Goal: Task Accomplishment & Management: Use online tool/utility

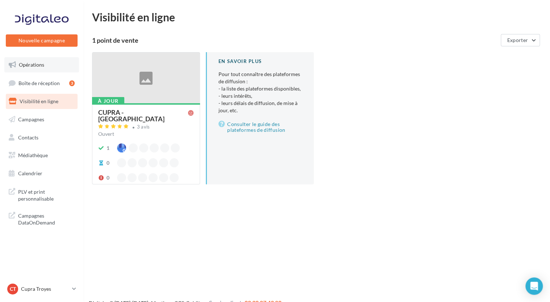
click at [33, 67] on span "Opérations" at bounding box center [31, 65] width 25 height 6
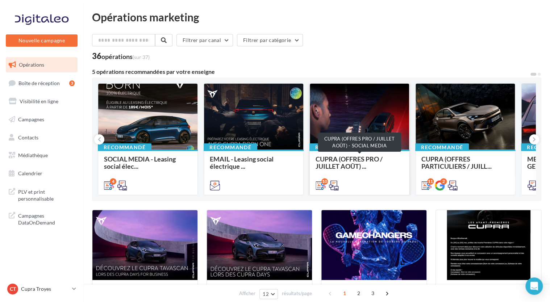
click at [374, 165] on span "CUPRA (OFFRES PRO / JUILLET AOÛT) ..." at bounding box center [359, 162] width 88 height 14
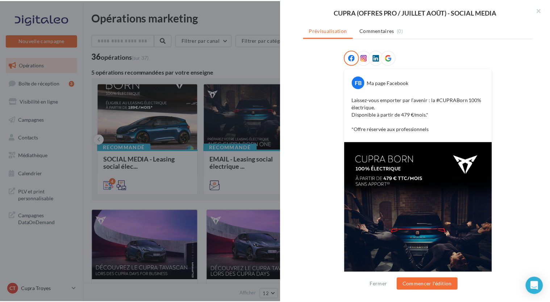
scroll to position [151, 0]
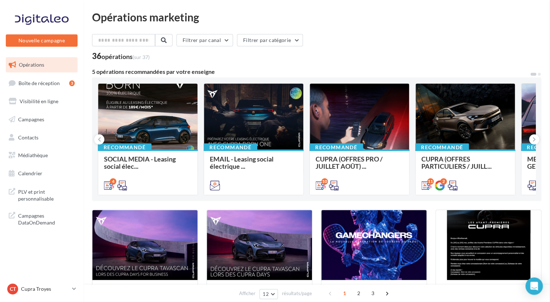
click at [46, 124] on link "Campagnes" at bounding box center [41, 119] width 75 height 15
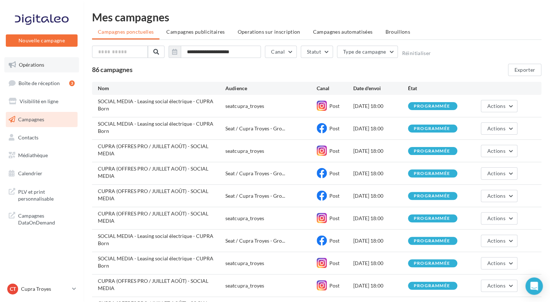
click at [35, 70] on link "Opérations" at bounding box center [41, 64] width 75 height 15
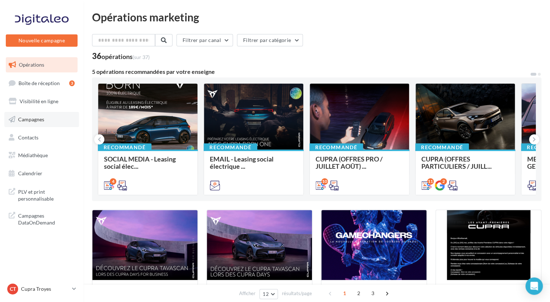
click at [48, 117] on link "Campagnes" at bounding box center [41, 119] width 75 height 15
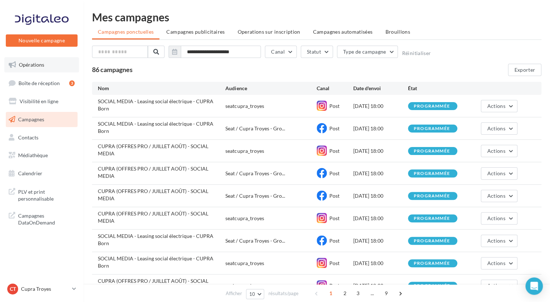
click at [32, 64] on span "Opérations" at bounding box center [31, 65] width 25 height 6
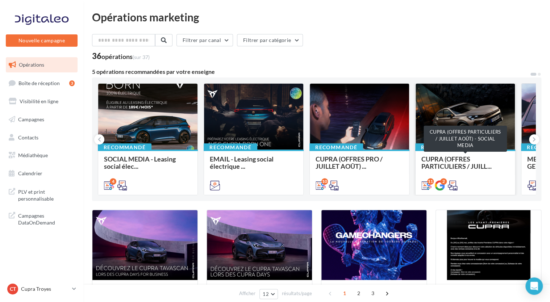
click at [448, 164] on span "CUPRA (OFFRES PARTICULIERS / JUILL..." at bounding box center [456, 162] width 70 height 15
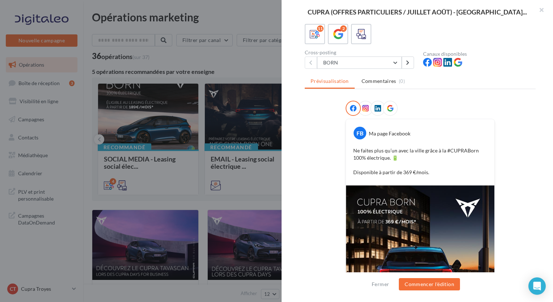
scroll to position [46, 0]
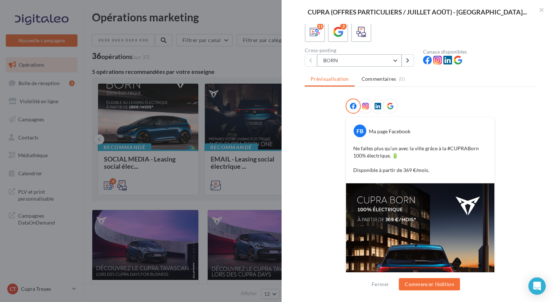
click at [357, 60] on button "BORN" at bounding box center [359, 60] width 85 height 12
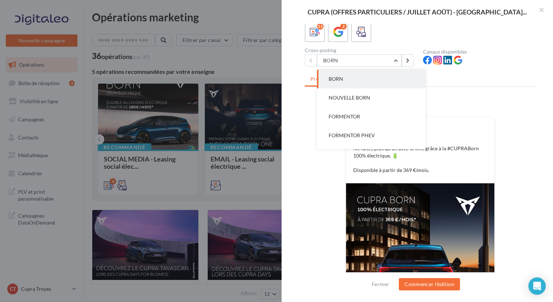
click at [299, 122] on div "Description Non renseignée 11 2 Cross-posting BORN BORN NOUVELLE BORN FORMENTOR…" at bounding box center [420, 151] width 277 height 255
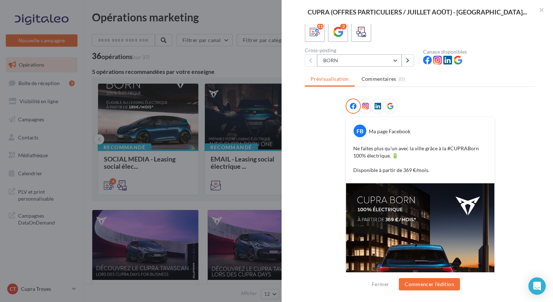
click at [348, 58] on button "BORN" at bounding box center [359, 60] width 85 height 12
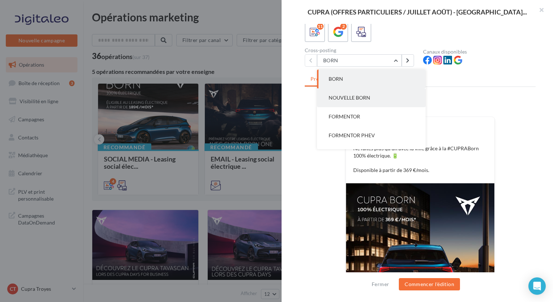
click at [360, 96] on span "NOUVELLE BORN" at bounding box center [350, 97] width 42 height 6
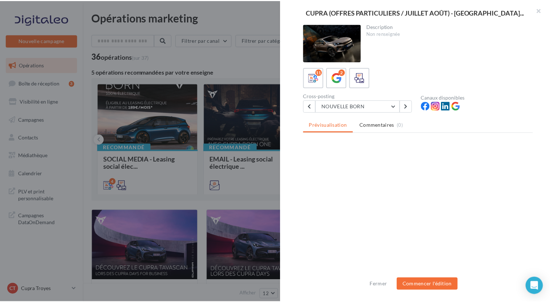
scroll to position [0, 0]
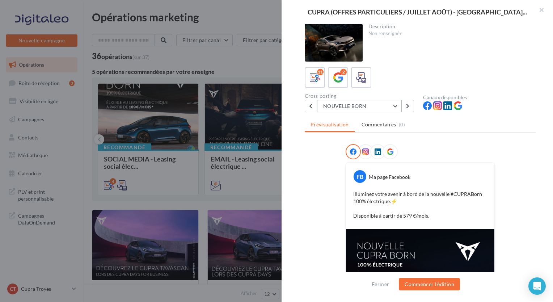
click at [359, 107] on button "NOUVELLE BORN" at bounding box center [359, 106] width 85 height 12
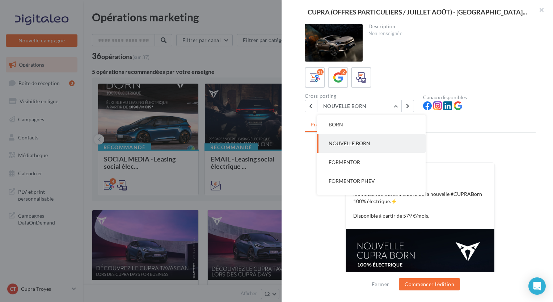
click at [311, 167] on div "FB Ma page Facebook Illuminez votre avenir à bord de la nouvelle #CUPRABorn 100…" at bounding box center [420, 284] width 231 height 280
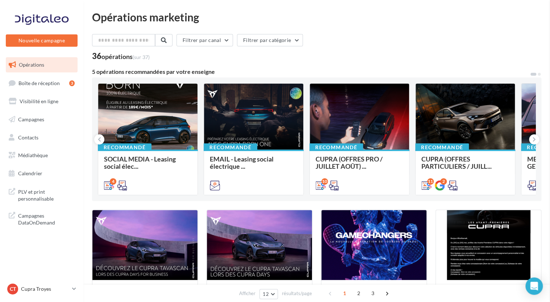
click at [241, 46] on div "Opérations marketing Filtrer par canal Filtrer par catégorie 36 opérations (sur…" at bounding box center [316, 305] width 449 height 586
click at [341, 170] on span "CUPRA (OFFRES PRO / JUILLET AOÛT) ..." at bounding box center [348, 162] width 67 height 15
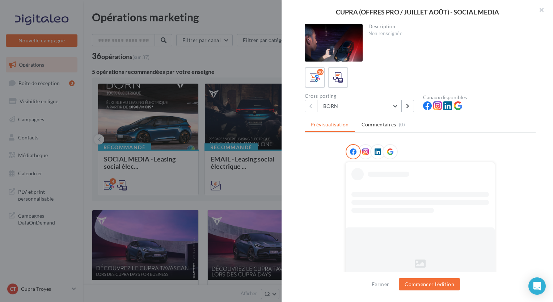
click at [339, 102] on button "BORN" at bounding box center [359, 106] width 85 height 12
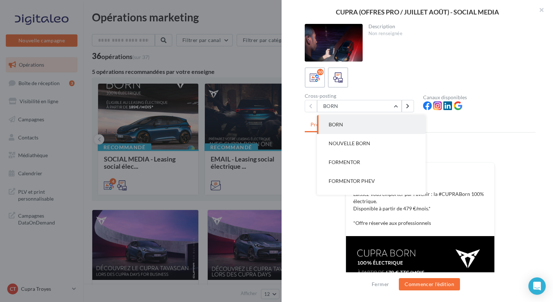
click at [317, 195] on div "FB Ma page Facebook Laissez-vous emporter par l’avenir : la #CUPRABorn 100% éle…" at bounding box center [420, 287] width 231 height 287
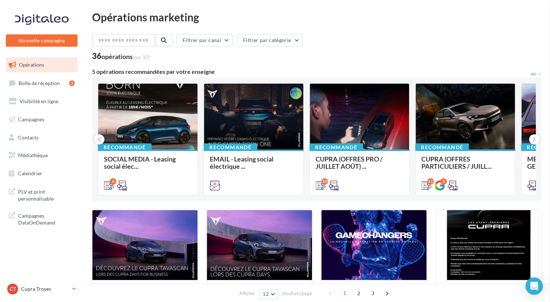
click at [533, 140] on icon at bounding box center [533, 139] width 3 height 7
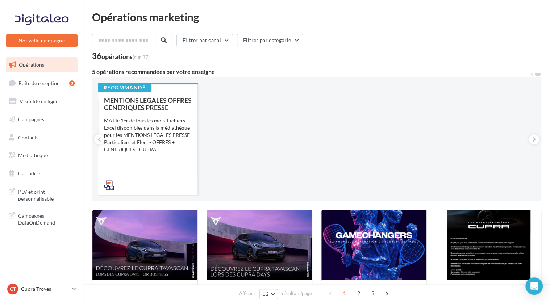
click at [161, 170] on div "MENTIONS LEGALES OFFRES GENERIQUES PRESSE MAJ le 1er de tous les mois. Fichiers…" at bounding box center [148, 143] width 88 height 92
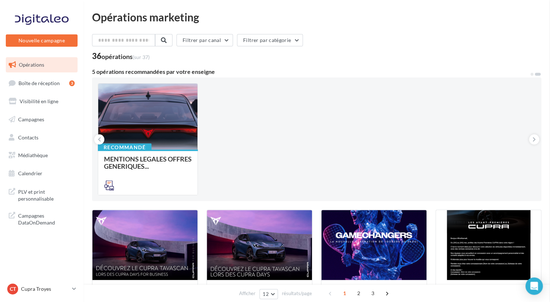
click at [228, 125] on div "Opérations marketing Filtrer par canal Filtrer par catégorie 36 opérations (sur…" at bounding box center [316, 305] width 449 height 586
click at [100, 138] on icon at bounding box center [99, 139] width 3 height 7
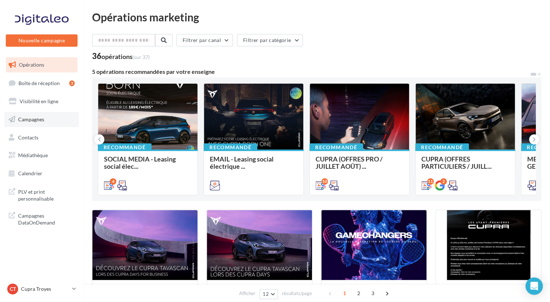
click at [33, 121] on span "Campagnes" at bounding box center [31, 119] width 26 height 6
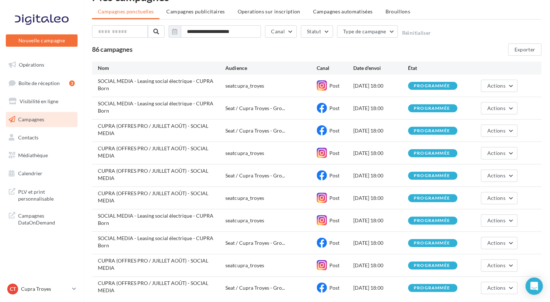
scroll to position [28, 0]
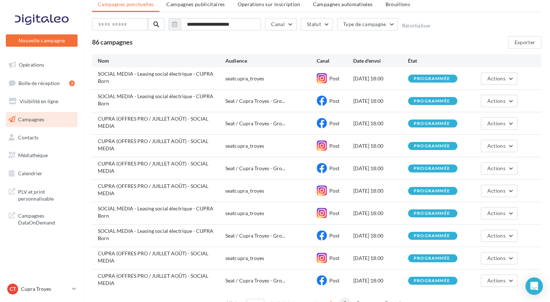
click at [342, 297] on span "2" at bounding box center [345, 303] width 12 height 12
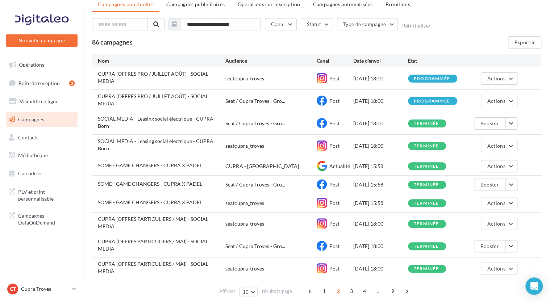
click at [203, 238] on span "CUPRA (OFFRES PARTICULIERS / MAI) - SOCIAL MEDIA" at bounding box center [153, 244] width 110 height 13
click at [369, 243] on div "[DATE] 18:00" at bounding box center [380, 246] width 55 height 7
click at [324, 285] on span "1" at bounding box center [324, 291] width 12 height 12
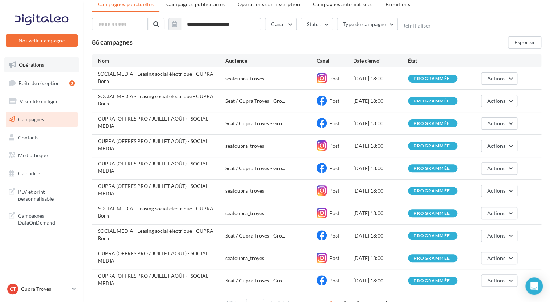
click at [45, 66] on link "Opérations" at bounding box center [41, 64] width 75 height 15
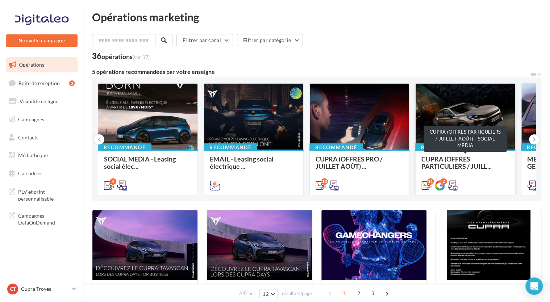
click at [439, 167] on span "CUPRA (OFFRES PARTICULIERS / JUILL..." at bounding box center [456, 162] width 70 height 15
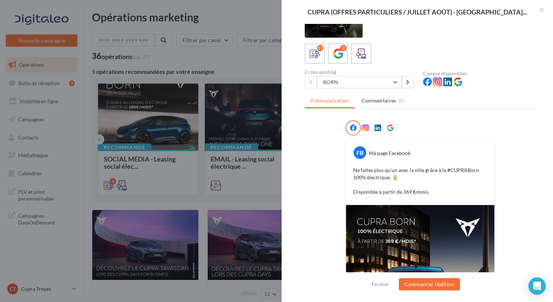
scroll to position [21, 0]
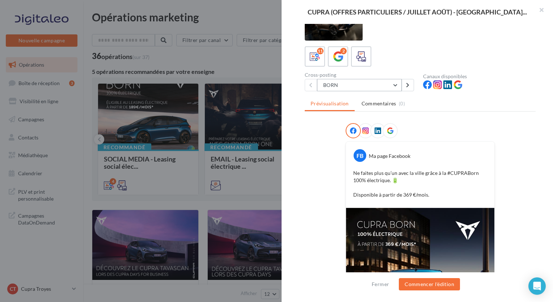
click at [346, 85] on button "BORN" at bounding box center [359, 85] width 85 height 12
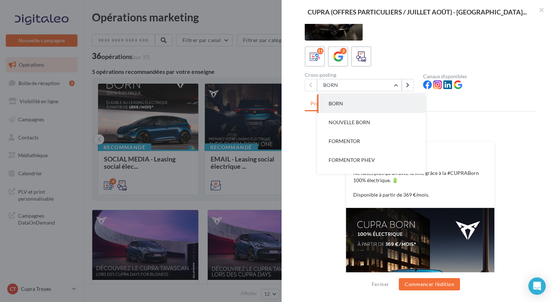
click at [332, 187] on div "FB Ma page Facebook Ne faites plus qu’un avec la ville grâce à la #CUPRABorn 10…" at bounding box center [420, 263] width 231 height 280
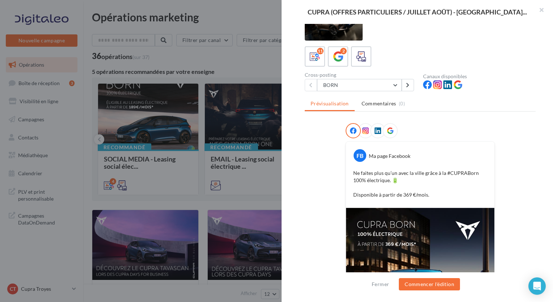
scroll to position [144, 0]
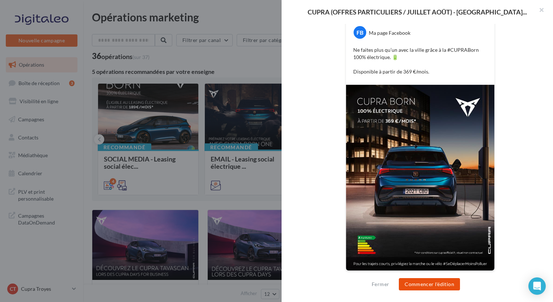
click at [424, 286] on button "Commencer l'édition" at bounding box center [429, 284] width 61 height 12
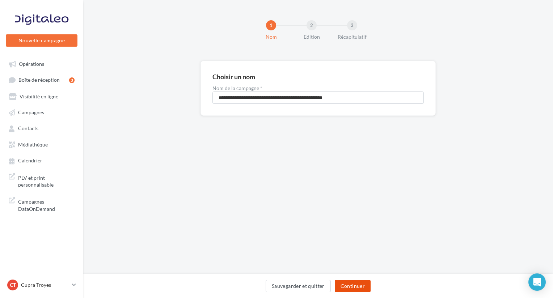
click at [346, 285] on button "Continuer" at bounding box center [353, 286] width 36 height 12
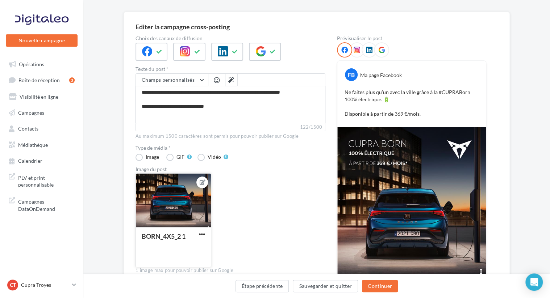
scroll to position [53, 0]
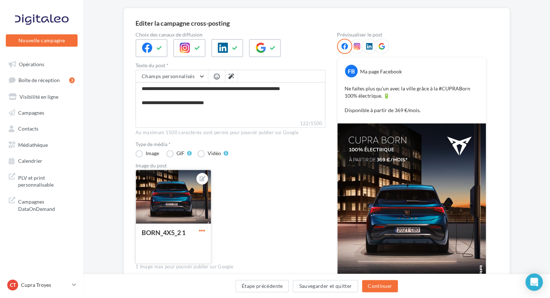
click at [202, 231] on span "button" at bounding box center [202, 231] width 6 height 6
click at [246, 188] on div "BORN_4X5_2 1 Remplacer l'image Ouvrir l'éditeur d'image Supprimer" at bounding box center [232, 220] width 195 height 100
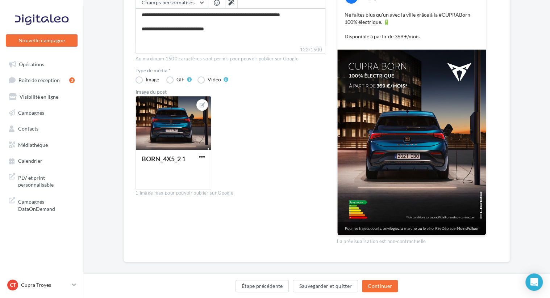
scroll to position [127, 0]
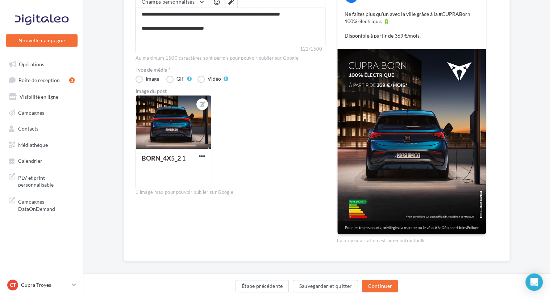
click at [371, 197] on img at bounding box center [411, 142] width 148 height 186
drag, startPoint x: 443, startPoint y: 97, endPoint x: 324, endPoint y: 155, distance: 133.1
click at [324, 155] on div "BORN_4X5_2 1" at bounding box center [232, 145] width 195 height 100
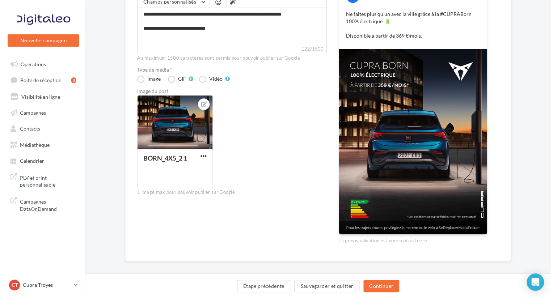
scroll to position [0, 0]
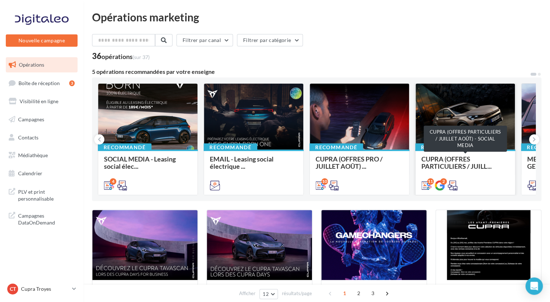
click at [437, 160] on span "CUPRA (OFFRES PARTICULIERS / JUILL..." at bounding box center [456, 162] width 70 height 15
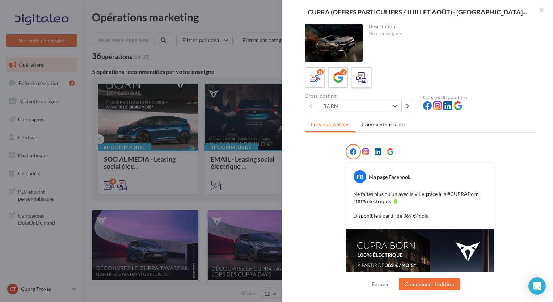
click at [359, 70] on label at bounding box center [361, 77] width 21 height 21
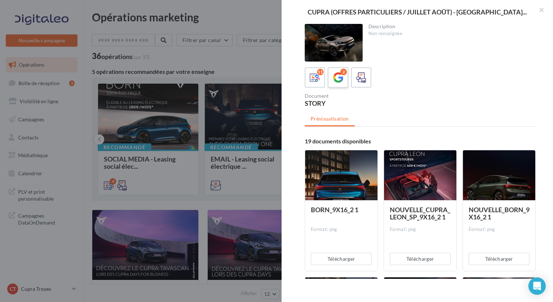
click at [337, 77] on icon at bounding box center [338, 77] width 10 height 10
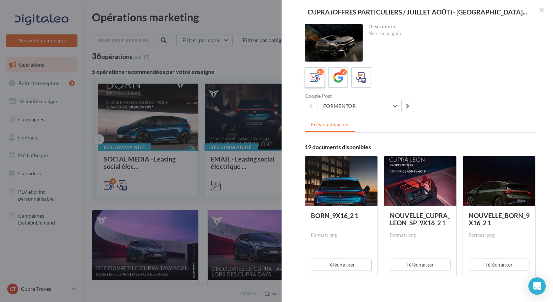
click at [315, 73] on icon at bounding box center [315, 77] width 10 height 10
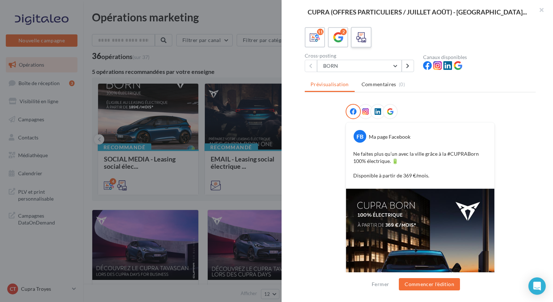
scroll to position [40, 0]
click at [338, 37] on icon at bounding box center [338, 38] width 10 height 10
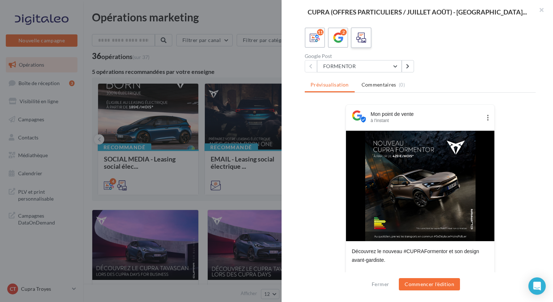
scroll to position [0, 0]
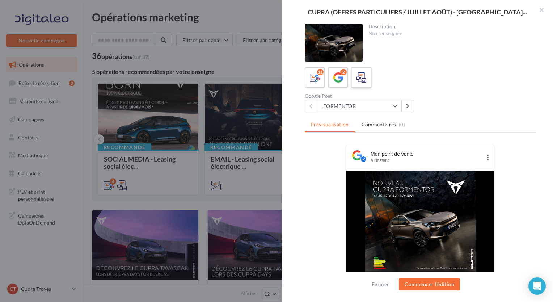
click at [360, 33] on div at bounding box center [334, 43] width 58 height 38
click at [312, 78] on icon at bounding box center [315, 77] width 10 height 10
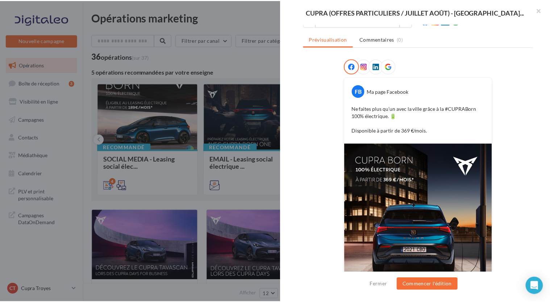
scroll to position [144, 0]
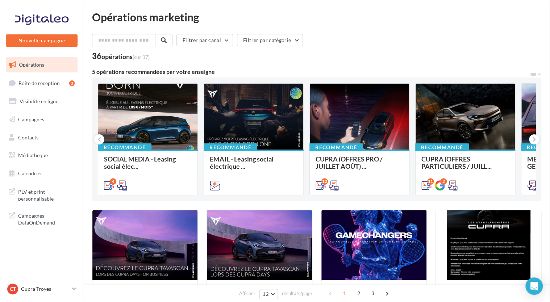
click at [58, 97] on link "Visibilité en ligne" at bounding box center [41, 101] width 75 height 15
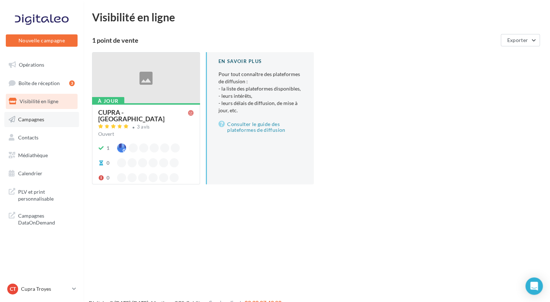
click at [36, 117] on span "Campagnes" at bounding box center [31, 119] width 26 height 6
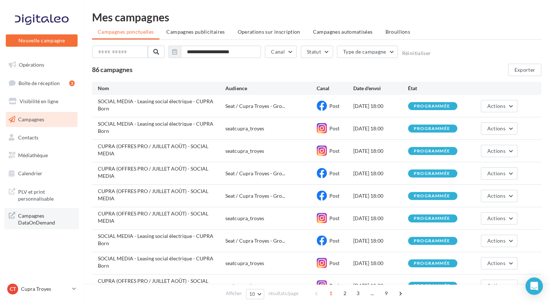
click at [35, 223] on span "Campagnes DataOnDemand" at bounding box center [46, 219] width 56 height 16
click at [55, 157] on link "Médiathèque" at bounding box center [41, 155] width 75 height 15
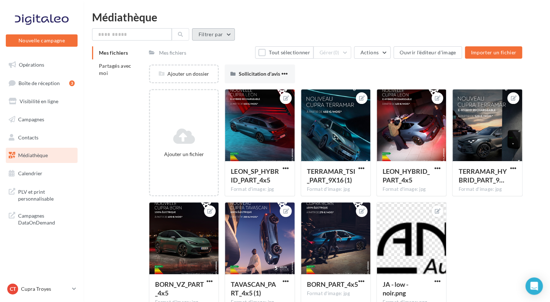
click at [223, 32] on button "Filtrer par" at bounding box center [213, 34] width 43 height 12
click at [253, 28] on div "Médiathèque Filtrer par Type Filtrer par type (7) Réinitialiser Appliquer Mes f…" at bounding box center [316, 163] width 466 height 303
click at [377, 56] on button "Actions" at bounding box center [372, 52] width 36 height 12
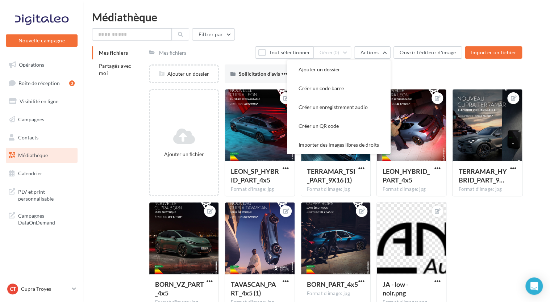
click at [376, 25] on div "Médiathèque Filtrer par Mes fichiers Partagés avec moi Mes fichiers Tout sélect…" at bounding box center [316, 163] width 466 height 303
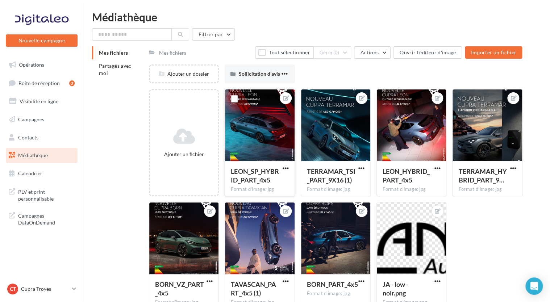
scroll to position [44, 0]
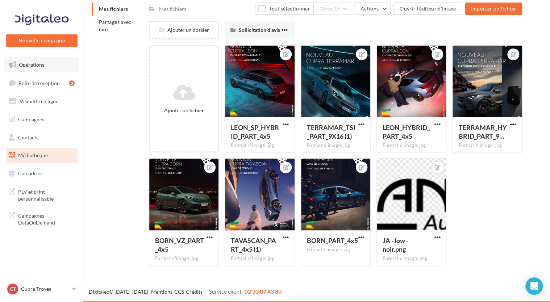
click at [54, 67] on link "Opérations" at bounding box center [41, 64] width 75 height 15
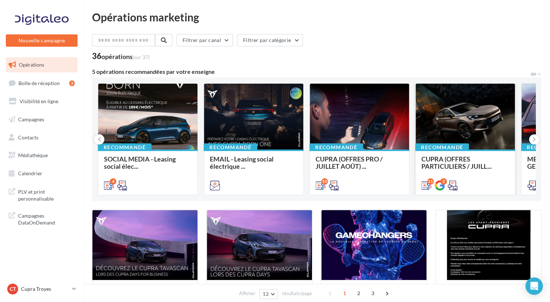
click at [442, 137] on div at bounding box center [464, 117] width 99 height 67
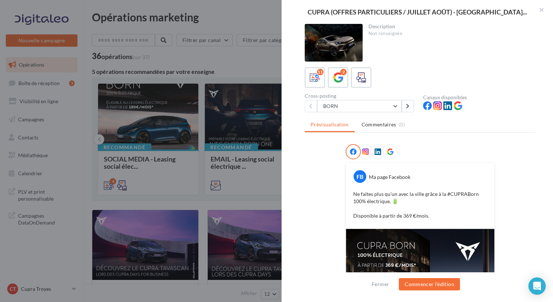
click at [335, 48] on div at bounding box center [334, 43] width 58 height 38
click at [345, 105] on button "BORN" at bounding box center [359, 106] width 85 height 12
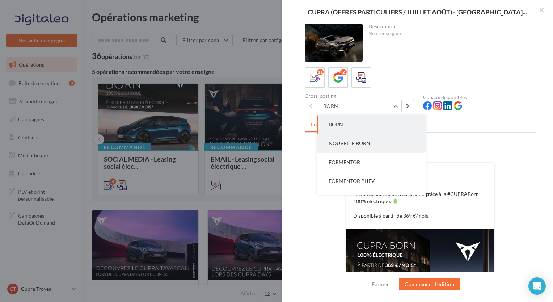
click at [360, 139] on button "NOUVELLE BORN" at bounding box center [371, 143] width 109 height 19
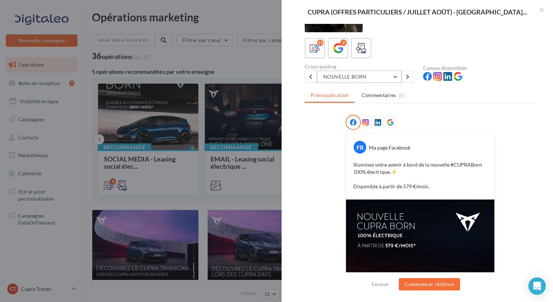
scroll to position [27, 0]
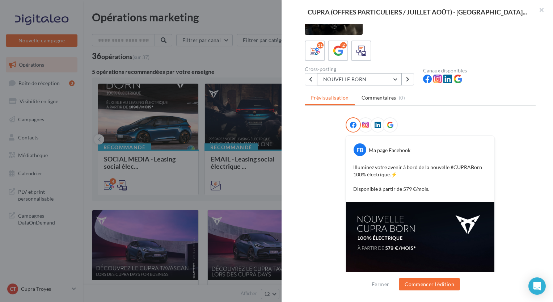
click at [348, 78] on button "NOUVELLE BORN" at bounding box center [359, 79] width 85 height 12
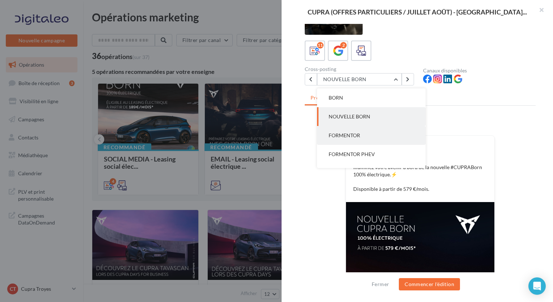
click at [349, 133] on span "FORMENTOR" at bounding box center [344, 135] width 31 height 6
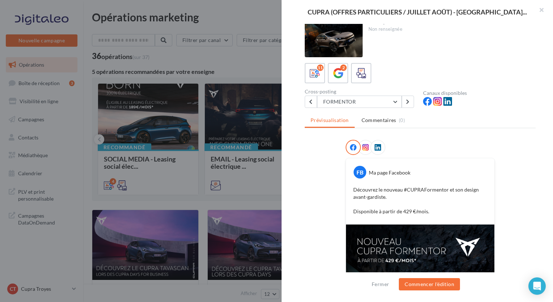
scroll to position [0, 0]
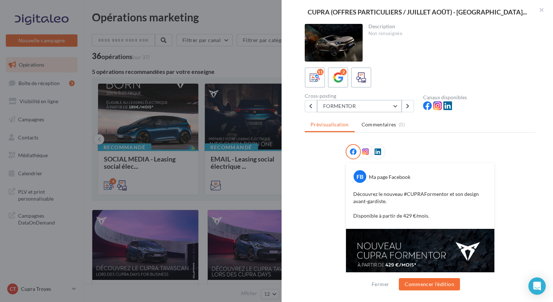
click at [356, 105] on button "FORMENTOR" at bounding box center [359, 106] width 85 height 12
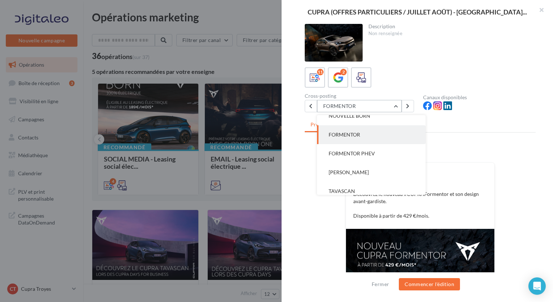
scroll to position [36, 0]
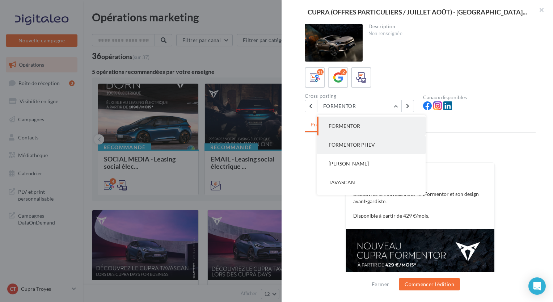
click at [362, 142] on span "FORMENTOR PHEV" at bounding box center [352, 145] width 46 height 6
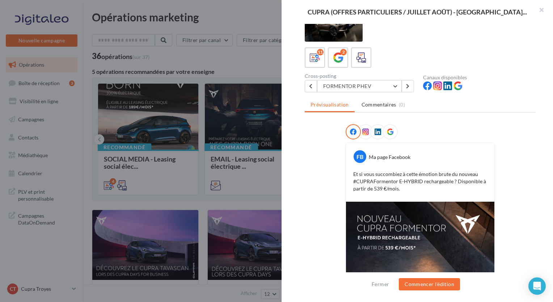
scroll to position [0, 0]
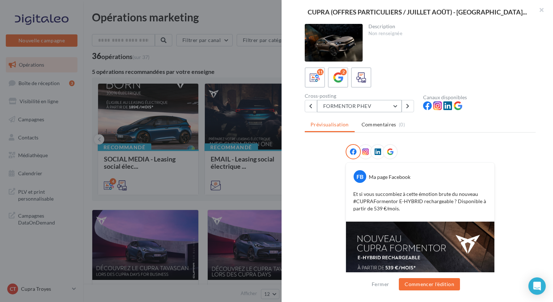
click at [382, 104] on button "FORMENTOR PHEV" at bounding box center [359, 106] width 85 height 12
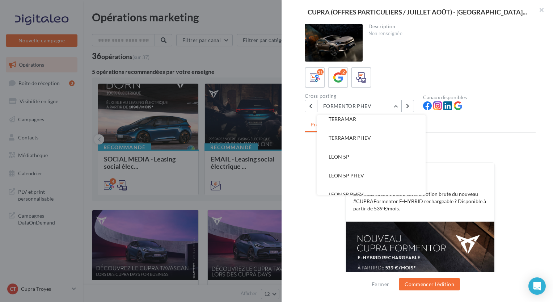
scroll to position [127, 0]
click at [358, 165] on span "LEON 5P PHEV" at bounding box center [346, 166] width 35 height 6
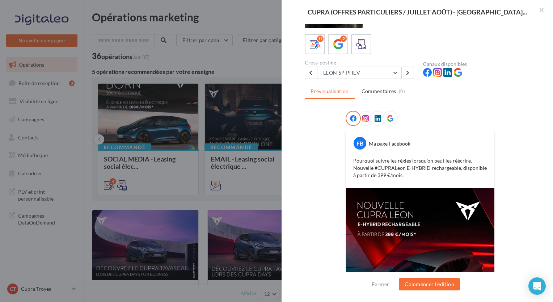
scroll to position [23, 0]
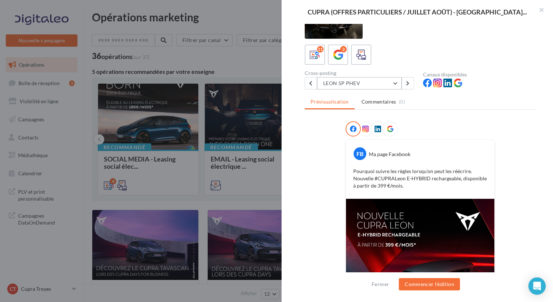
click at [366, 88] on button "LEON 5P PHEV" at bounding box center [359, 83] width 85 height 12
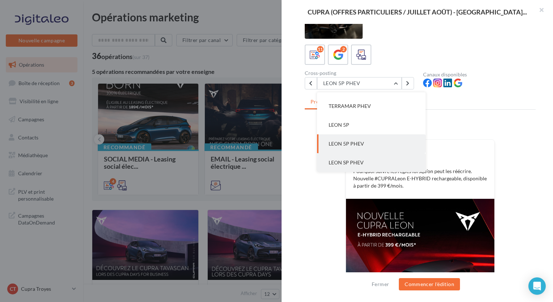
click at [349, 165] on button "LEON SP PHEV" at bounding box center [371, 162] width 109 height 19
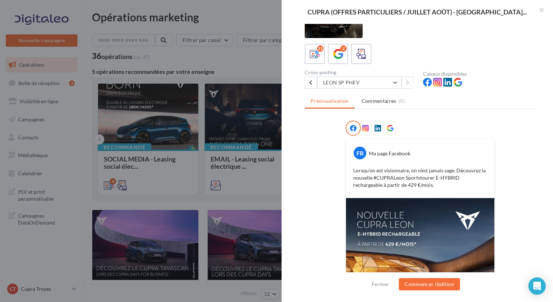
scroll to position [20, 0]
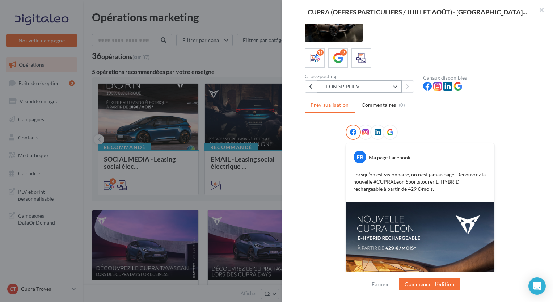
click at [371, 86] on button "LEON SP PHEV" at bounding box center [359, 86] width 85 height 12
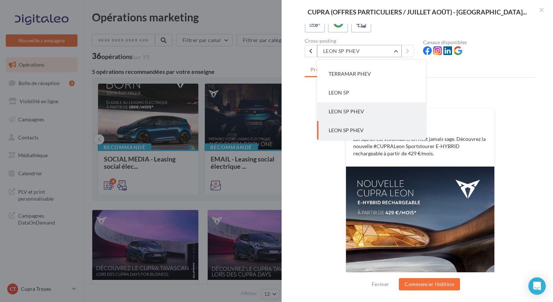
scroll to position [55, 0]
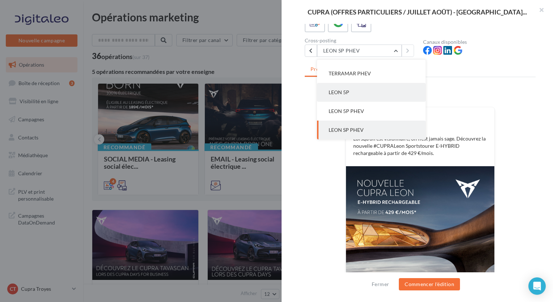
click at [349, 93] on button "LEON 5P" at bounding box center [371, 92] width 109 height 19
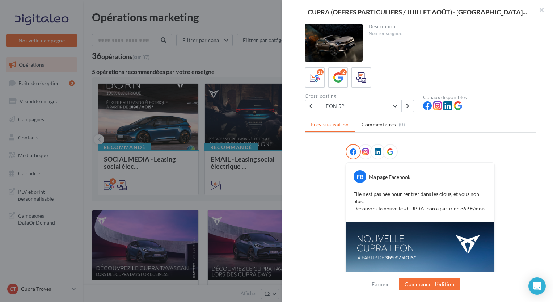
scroll to position [0, 0]
click at [377, 105] on button "LEON 5P" at bounding box center [359, 106] width 85 height 12
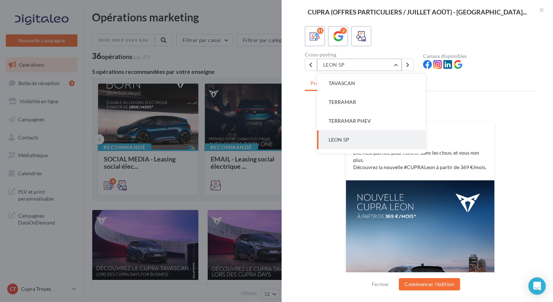
scroll to position [87, 0]
click at [363, 112] on button "TERRAMAR" at bounding box center [371, 109] width 109 height 19
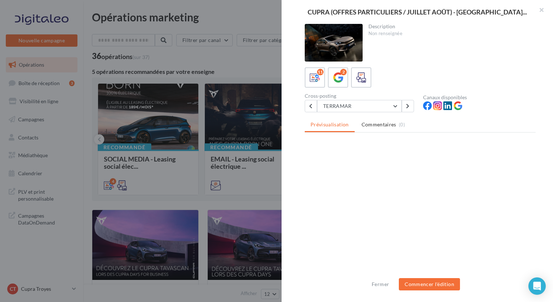
scroll to position [0, 0]
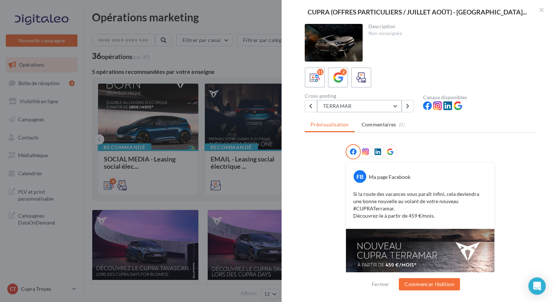
click at [376, 106] on button "TERRAMAR" at bounding box center [359, 106] width 85 height 12
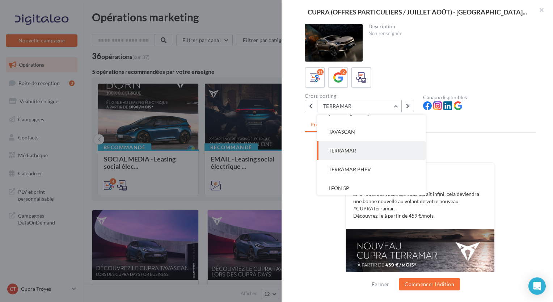
scroll to position [94, 0]
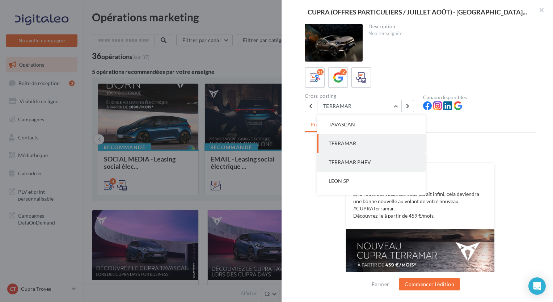
click at [379, 160] on button "TERRAMAR PHEV" at bounding box center [371, 162] width 109 height 19
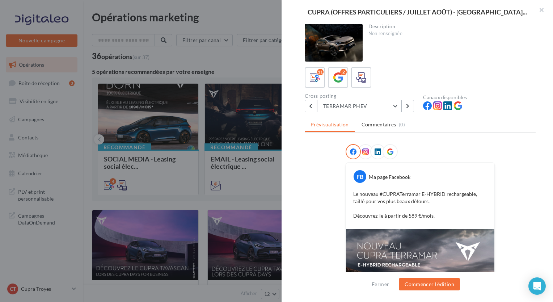
click at [386, 110] on button "TERRAMAR PHEV" at bounding box center [359, 106] width 85 height 12
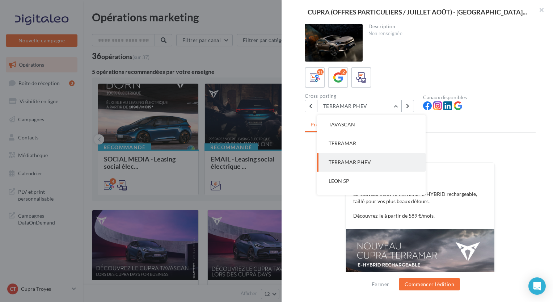
scroll to position [113, 0]
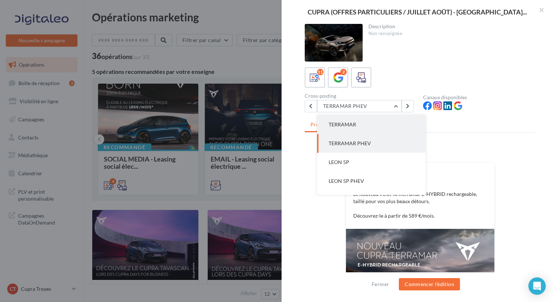
click at [354, 128] on button "TERRAMAR" at bounding box center [371, 124] width 109 height 19
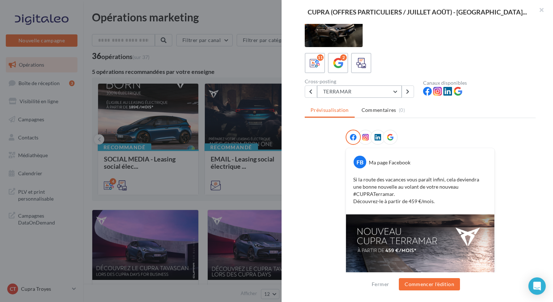
scroll to position [14, 0]
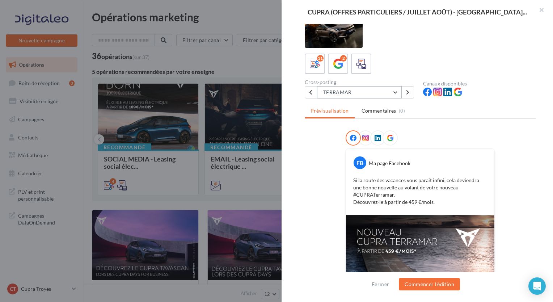
click at [375, 97] on button "TERRAMAR" at bounding box center [359, 92] width 85 height 12
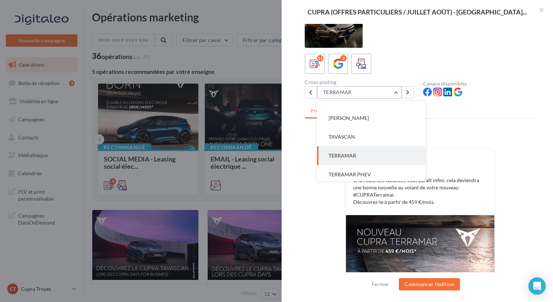
scroll to position [64, 0]
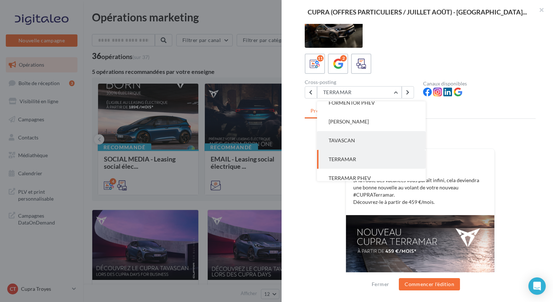
click at [350, 141] on span "TAVASCAN" at bounding box center [342, 140] width 26 height 6
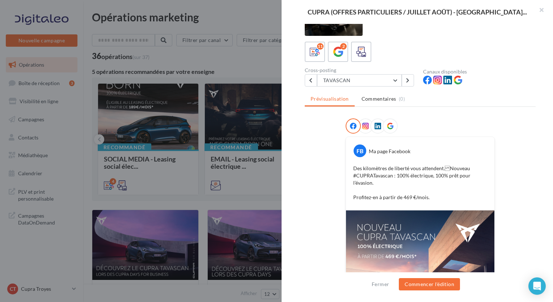
scroll to position [24, 0]
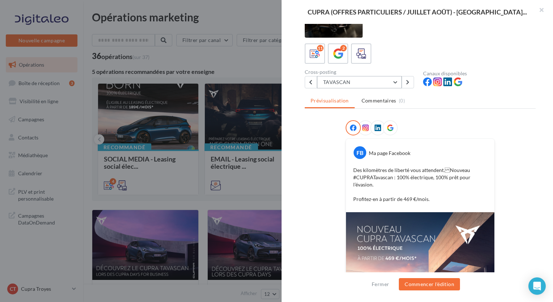
click at [357, 84] on button "TAVASCAN" at bounding box center [359, 82] width 85 height 12
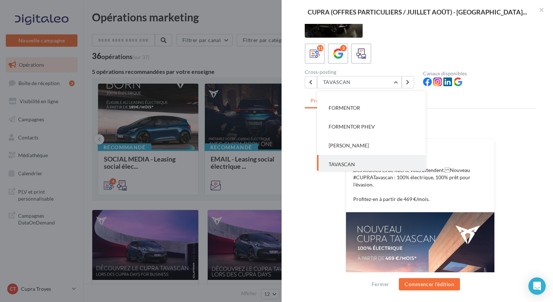
scroll to position [0, 0]
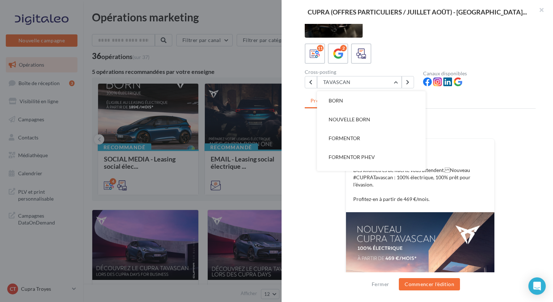
click at [312, 185] on div "FB Ma page Facebook Des kilomètres de liberté vous attendent.Nouveau #CUPRATav…" at bounding box center [420, 263] width 231 height 287
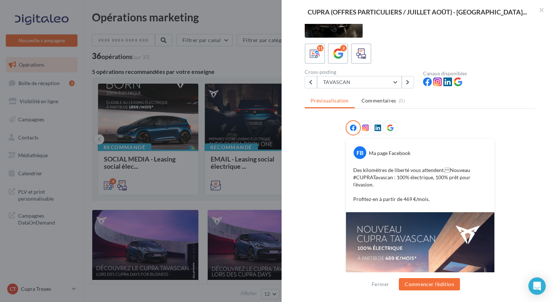
click at [295, 42] on div "Description Non renseignée 11 2 Cross-posting [PERSON_NAME] BORN NOUVELLE BORN …" at bounding box center [420, 151] width 277 height 255
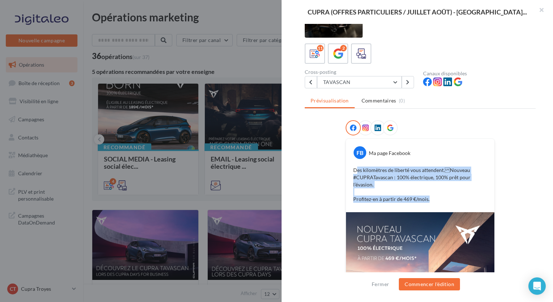
drag, startPoint x: 353, startPoint y: 169, endPoint x: 429, endPoint y: 199, distance: 81.2
click at [429, 199] on p "Des kilomètres de liberté vous attendent.Nouveau #CUPRATavascan : 100% électri…" at bounding box center [420, 185] width 134 height 36
drag, startPoint x: 429, startPoint y: 199, endPoint x: 417, endPoint y: 186, distance: 17.4
click at [417, 186] on p "Des kilomètres de liberté vous attendent.Nouveau #CUPRATavascan : 100% électri…" at bounding box center [420, 185] width 134 height 36
click at [372, 165] on div "Des kilomètres de liberté vous attendent.Nouveau #CUPRATavascan : 100% électri…" at bounding box center [420, 185] width 145 height 40
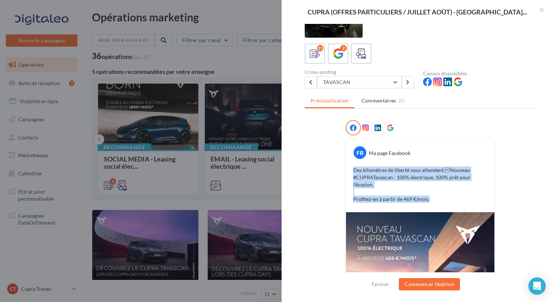
drag, startPoint x: 350, startPoint y: 169, endPoint x: 432, endPoint y: 196, distance: 86.2
click at [432, 196] on div "Des kilomètres de liberté vous attendent.Nouveau #CUPRATavascan : 100% électri…" at bounding box center [420, 185] width 145 height 40
copy p "Des kilomètres de liberté vous attendent.Nouveau #CUPRATavascan : 100% électri…"
click at [346, 85] on button "TAVASCAN" at bounding box center [359, 82] width 85 height 12
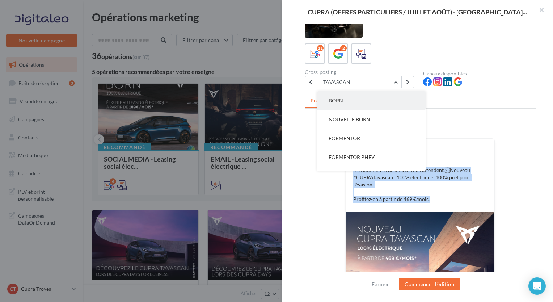
click at [346, 100] on button "BORN" at bounding box center [371, 100] width 109 height 19
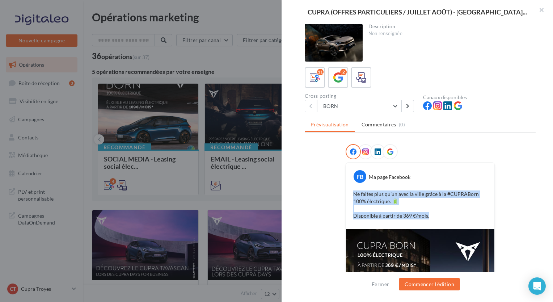
drag, startPoint x: 350, startPoint y: 193, endPoint x: 430, endPoint y: 215, distance: 82.7
click at [430, 215] on div "Ne faites plus qu’un avec la ville grâce à la #CUPRABorn 100% électrique. 🔋 Dis…" at bounding box center [420, 205] width 145 height 33
copy p "Ne faites plus qu’un avec la ville grâce à la #CUPRABorn 100% électrique. 🔋 Dis…"
click at [344, 106] on button "BORN" at bounding box center [359, 106] width 85 height 12
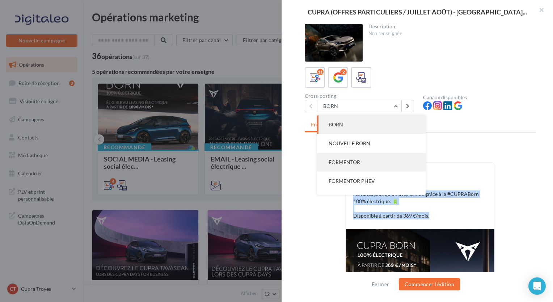
click at [355, 161] on span "FORMENTOR" at bounding box center [344, 162] width 31 height 6
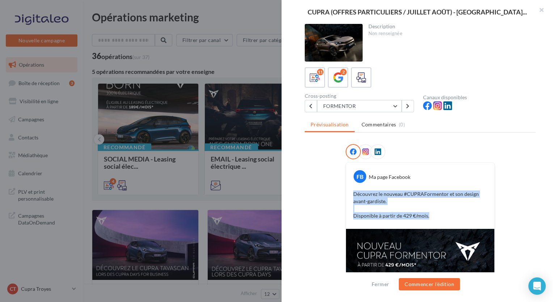
drag, startPoint x: 352, startPoint y: 194, endPoint x: 430, endPoint y: 216, distance: 81.5
click at [430, 216] on p "Découvrez le nouveau #CUPRAFormentor et son design avant-gardiste. Disponible à…" at bounding box center [420, 204] width 134 height 29
copy p "Découvrez le nouveau #CUPRAFormentor et son design avant-gardiste. Disponible à…"
click at [353, 102] on button "FORMENTOR" at bounding box center [359, 106] width 85 height 12
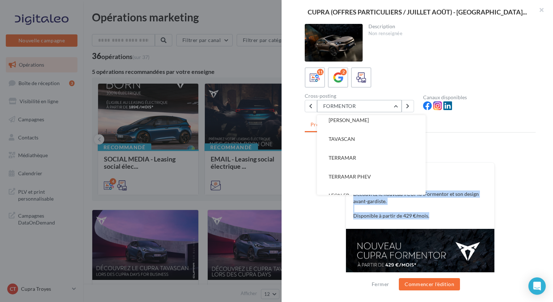
scroll to position [81, 0]
click at [348, 156] on span "TERRAMAR" at bounding box center [343, 156] width 28 height 6
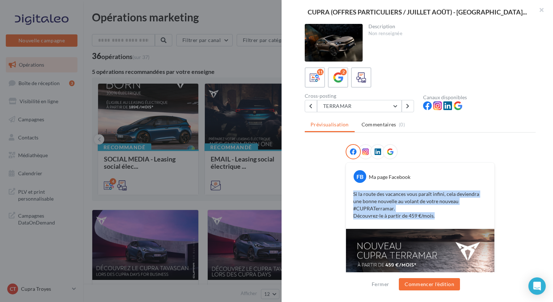
drag, startPoint x: 351, startPoint y: 194, endPoint x: 438, endPoint y: 219, distance: 90.1
click at [438, 219] on div "Si la route des vacances vous paraît infini, cela deviendra une bonne nouvelle …" at bounding box center [420, 205] width 145 height 33
copy p "Si la route des vacances vous paraît infini, cela deviendra une bonne nouvelle …"
click at [345, 106] on button "TERRAMAR" at bounding box center [359, 106] width 85 height 12
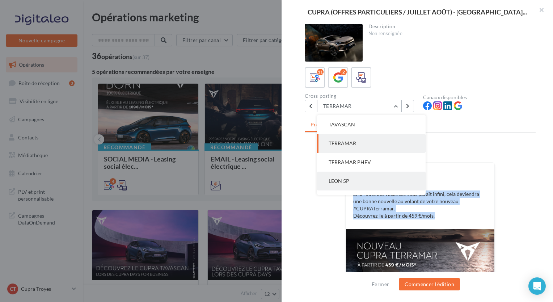
scroll to position [127, 0]
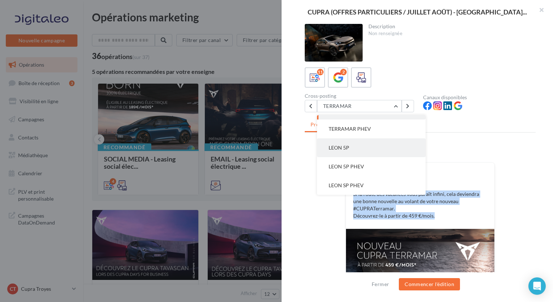
click at [349, 144] on button "LEON 5P" at bounding box center [371, 147] width 109 height 19
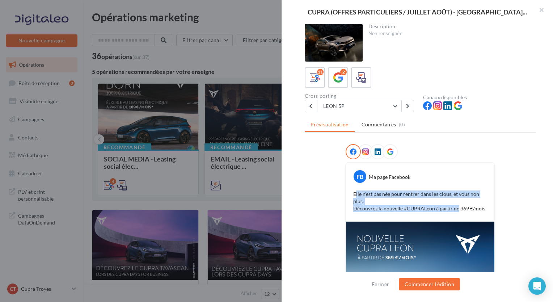
drag, startPoint x: 354, startPoint y: 192, endPoint x: 454, endPoint y: 208, distance: 100.5
click at [454, 208] on p "Elle n’est pas née pour rentrer dans les clous, et vous non plus. Découvrez la …" at bounding box center [420, 201] width 134 height 22
drag, startPoint x: 454, startPoint y: 208, endPoint x: 399, endPoint y: 199, distance: 55.7
click at [399, 199] on p "Elle n’est pas née pour rentrer dans les clous, et vous non plus. Découvrez la …" at bounding box center [420, 201] width 134 height 22
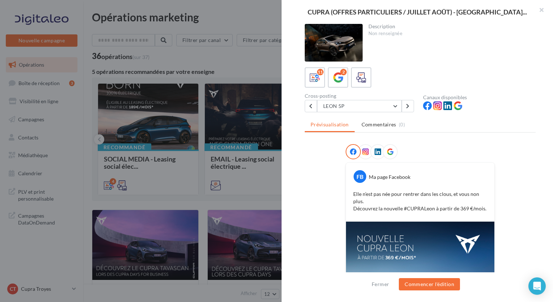
click at [349, 189] on div "Elle n’est pas née pour rentrer dans les clous, et vous non plus. Découvrez la …" at bounding box center [420, 201] width 145 height 25
drag, startPoint x: 349, startPoint y: 189, endPoint x: 409, endPoint y: 202, distance: 61.1
click at [409, 202] on p "Elle n’est pas née pour rentrer dans les clous, et vous non plus. Découvrez la …" at bounding box center [420, 201] width 134 height 22
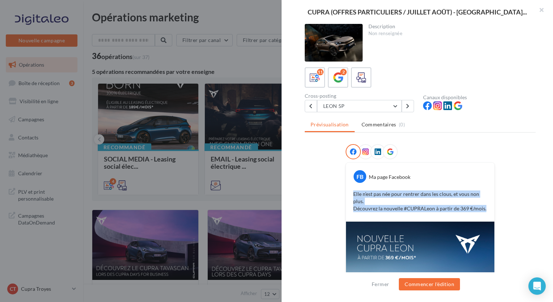
drag, startPoint x: 351, startPoint y: 193, endPoint x: 483, endPoint y: 211, distance: 132.7
click at [483, 211] on div "Elle n’est pas née pour rentrer dans les clous, et vous non plus. Découvrez la …" at bounding box center [420, 201] width 145 height 25
copy p "Elle n’est pas née pour rentrer dans les clous, et vous non plus. Découvrez la …"
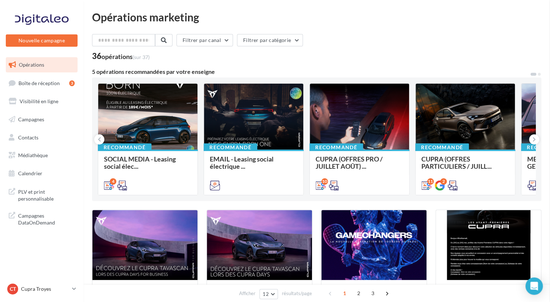
click at [430, 159] on span "CUPRA (OFFRES PARTICULIERS / JUILL..." at bounding box center [456, 162] width 70 height 15
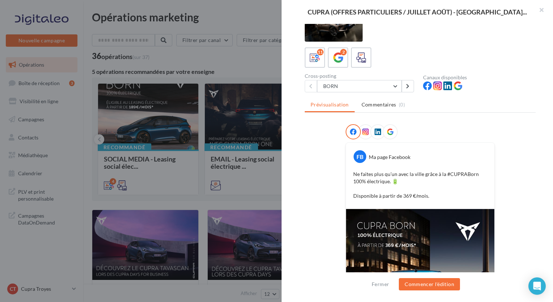
scroll to position [0, 0]
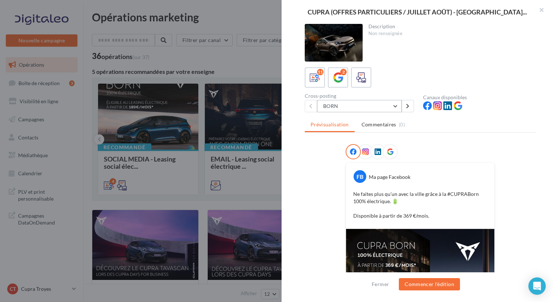
click at [350, 106] on button "BORN" at bounding box center [359, 106] width 85 height 12
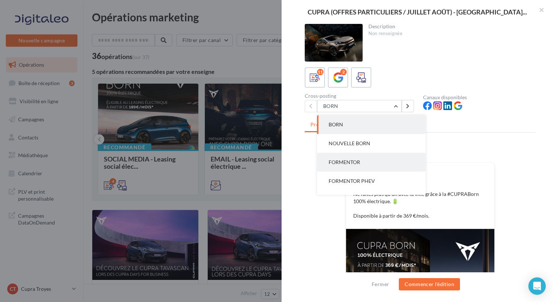
click at [352, 162] on span "FORMENTOR" at bounding box center [344, 162] width 31 height 6
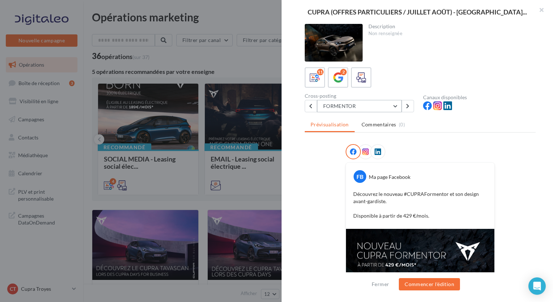
click at [371, 109] on button "FORMENTOR" at bounding box center [359, 106] width 85 height 12
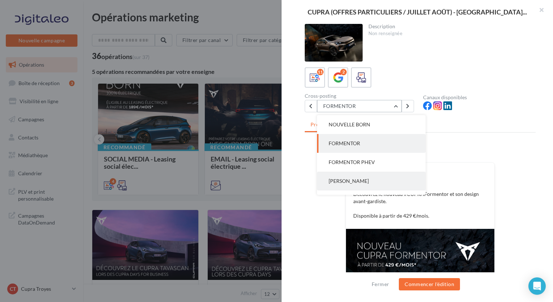
scroll to position [65, 0]
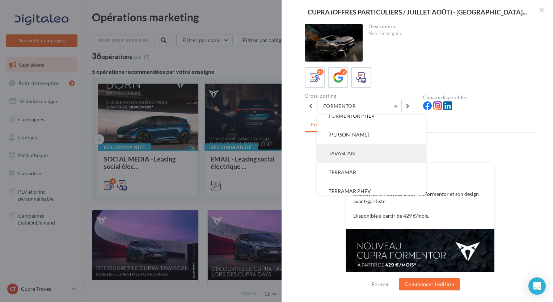
click at [343, 153] on span "TAVASCAN" at bounding box center [342, 153] width 26 height 6
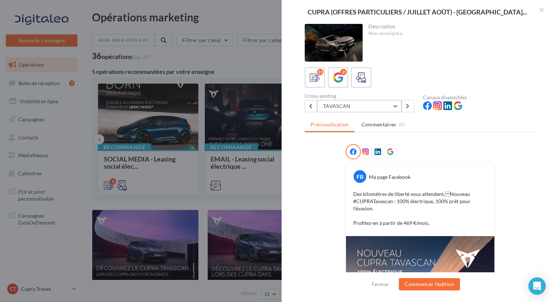
click at [356, 112] on button "TAVASCAN" at bounding box center [359, 106] width 85 height 12
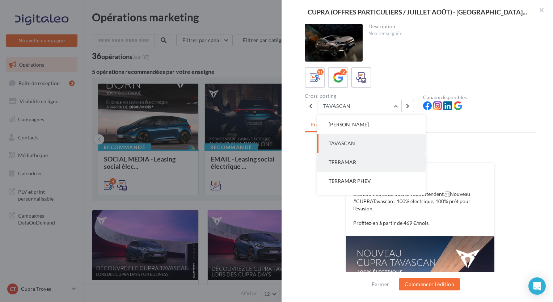
click at [350, 163] on span "TERRAMAR" at bounding box center [343, 162] width 28 height 6
